Goal: Navigation & Orientation: Find specific page/section

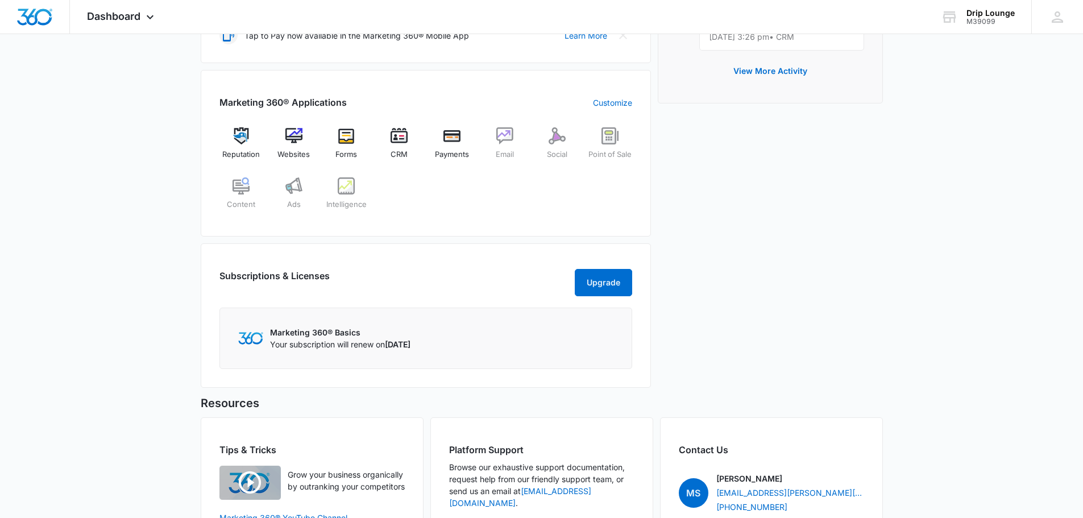
scroll to position [455, 0]
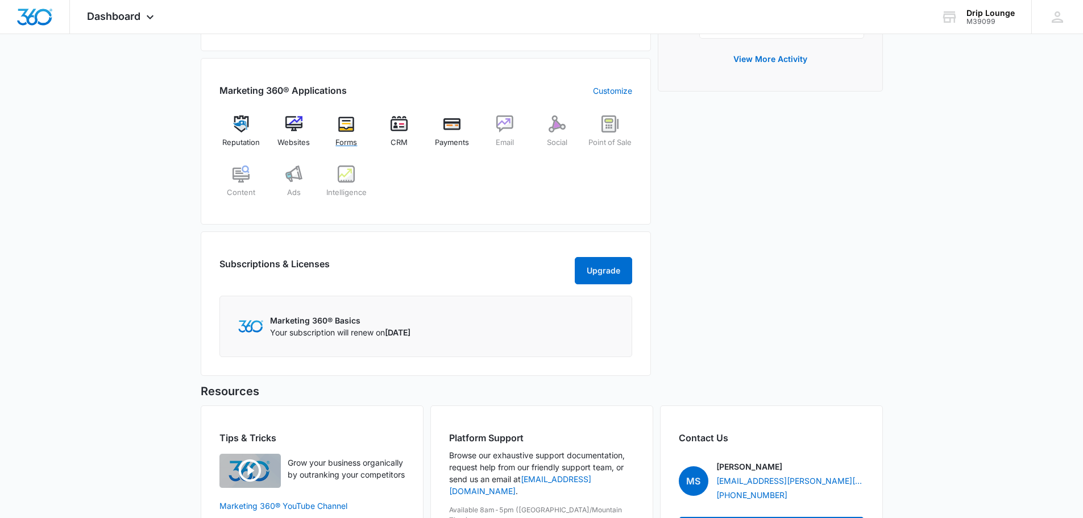
click at [351, 128] on img at bounding box center [346, 123] width 17 height 17
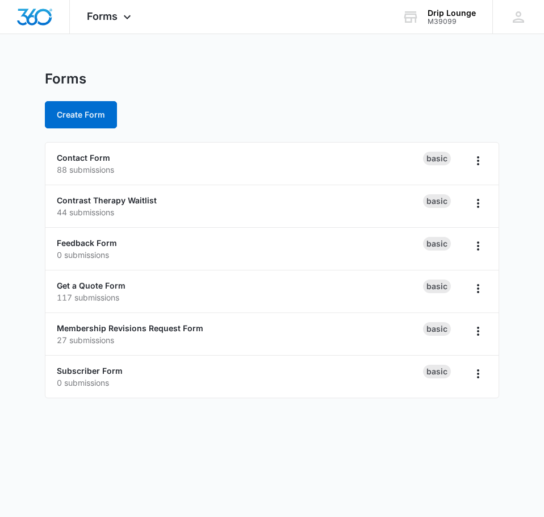
click at [26, 18] on img "Dashboard" at bounding box center [34, 17] width 36 height 17
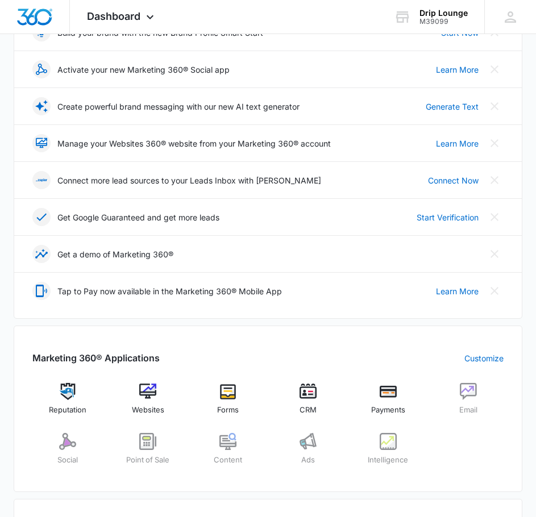
scroll to position [284, 0]
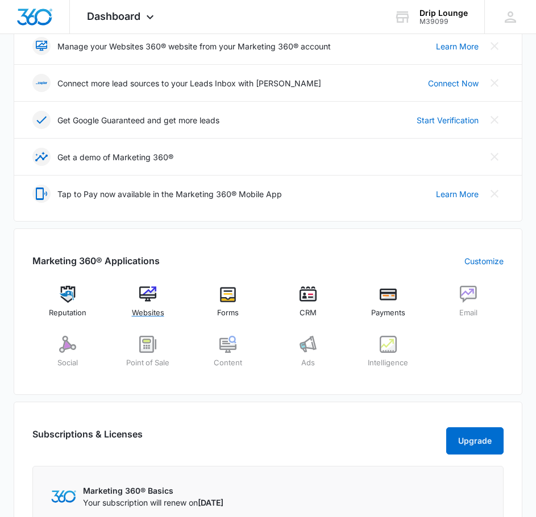
click at [146, 295] on img at bounding box center [147, 294] width 17 height 17
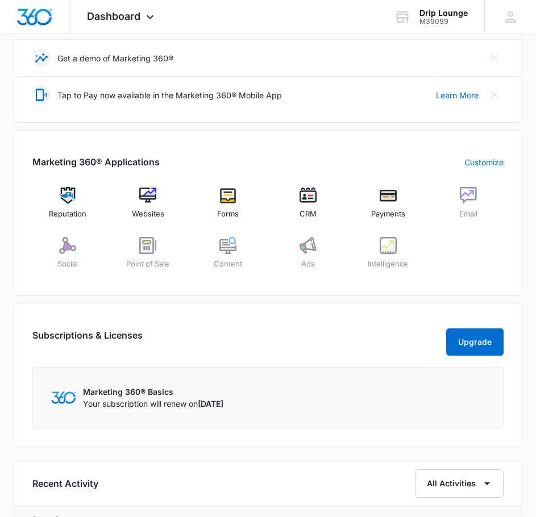
scroll to position [398, 0]
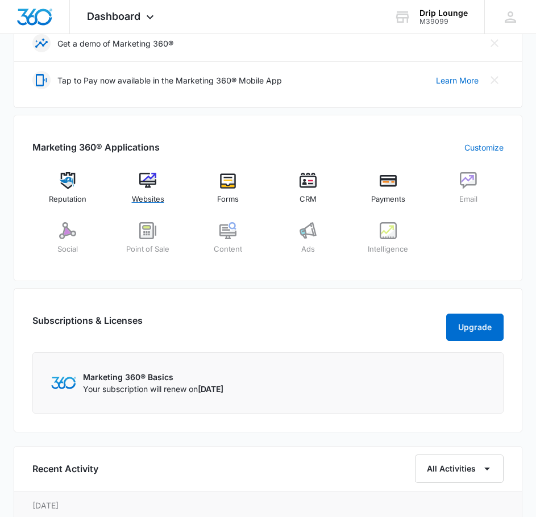
click at [146, 184] on img at bounding box center [147, 180] width 17 height 17
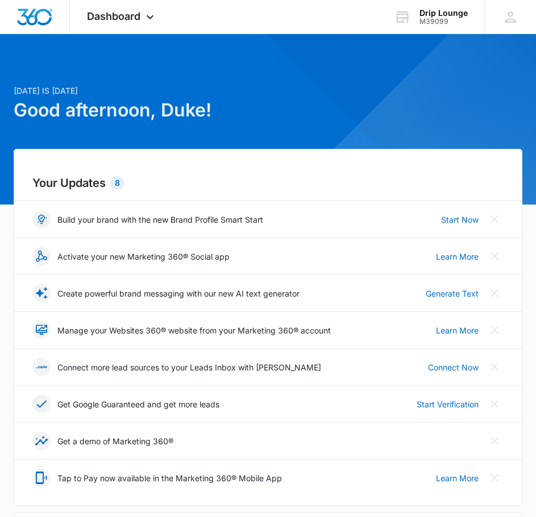
scroll to position [341, 0]
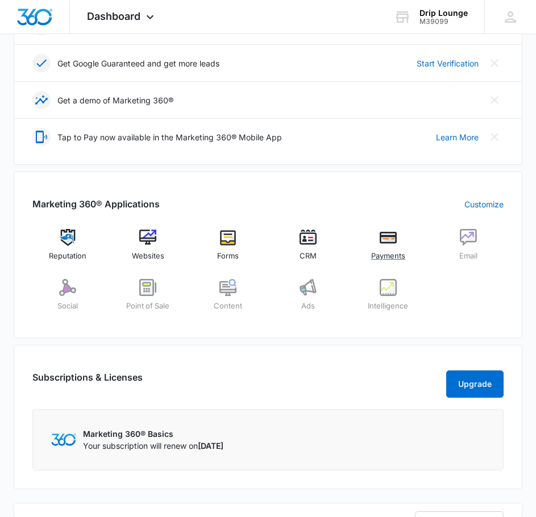
click at [381, 246] on div "Payments" at bounding box center [387, 249] width 71 height 41
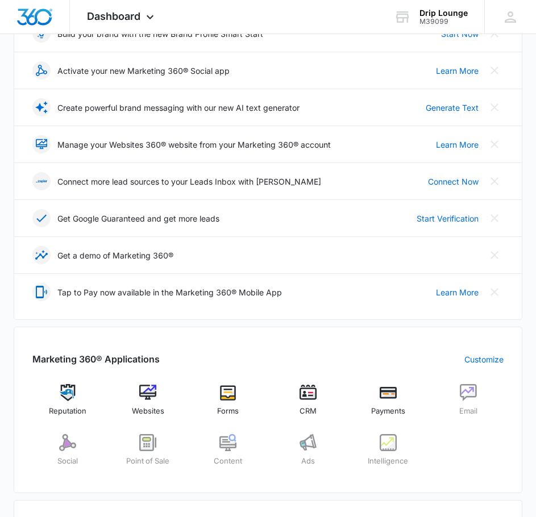
scroll to position [284, 0]
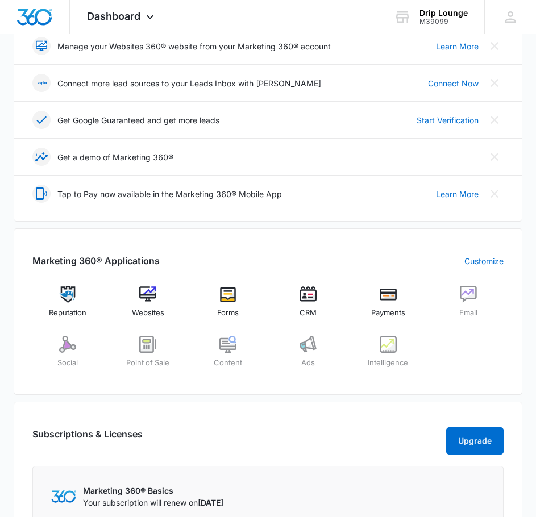
click at [225, 297] on img at bounding box center [227, 294] width 17 height 17
